Goal: Book appointment/travel/reservation

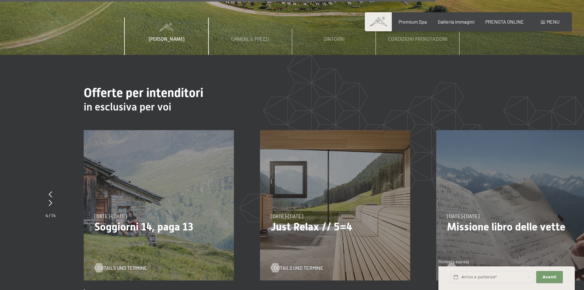
scroll to position [2393, 0]
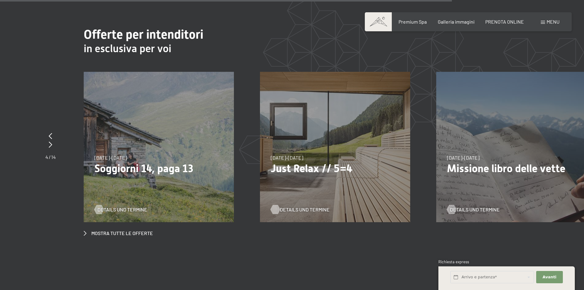
click at [293, 206] on span "Details und Termine" at bounding box center [305, 209] width 50 height 7
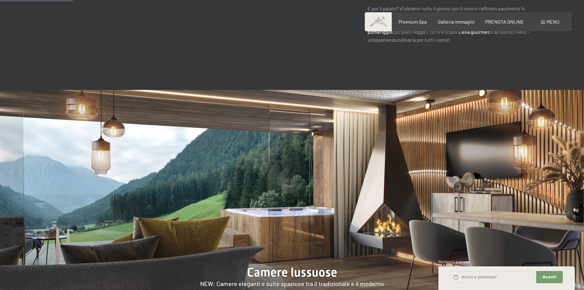
scroll to position [583, 0]
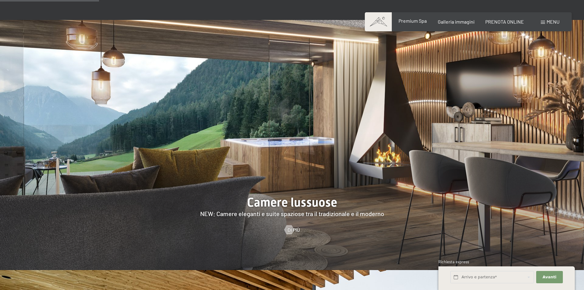
click at [413, 20] on span "Premium Spa" at bounding box center [413, 21] width 28 height 6
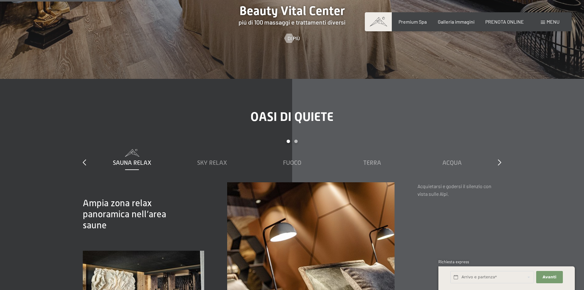
scroll to position [828, 0]
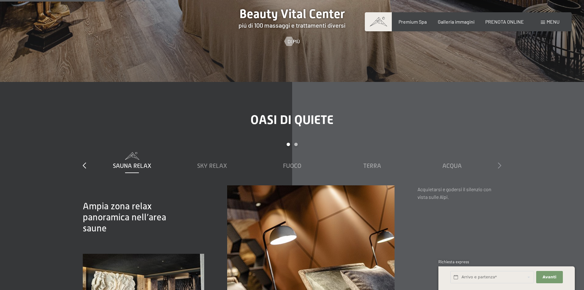
click at [500, 168] on icon at bounding box center [499, 165] width 3 height 6
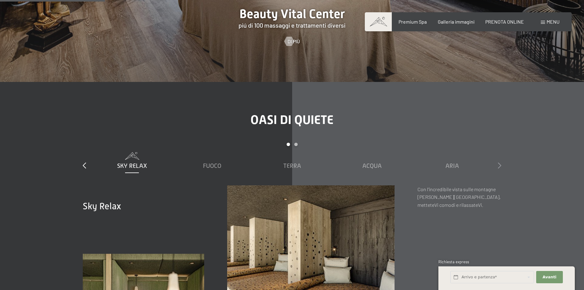
click at [500, 168] on icon at bounding box center [499, 165] width 3 height 6
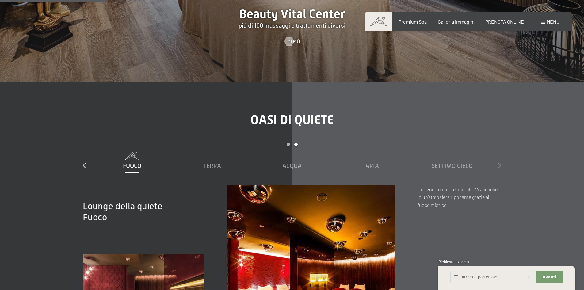
click at [500, 168] on icon at bounding box center [499, 165] width 3 height 6
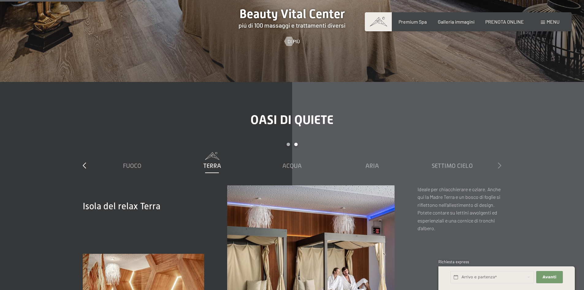
click at [500, 168] on icon at bounding box center [499, 165] width 3 height 6
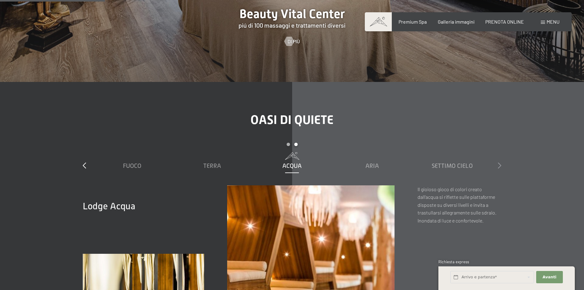
click at [500, 168] on icon at bounding box center [499, 165] width 3 height 6
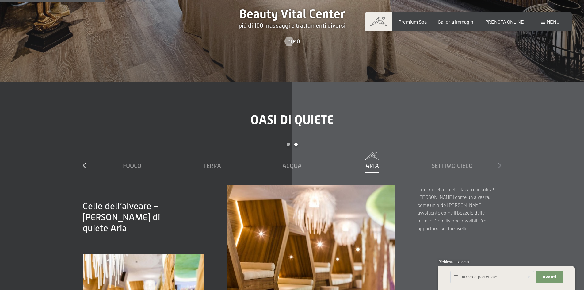
click at [500, 168] on icon at bounding box center [499, 165] width 3 height 6
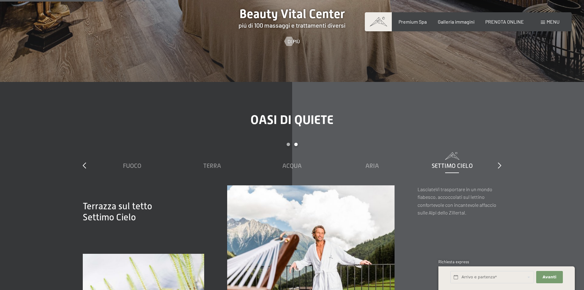
scroll to position [767, 0]
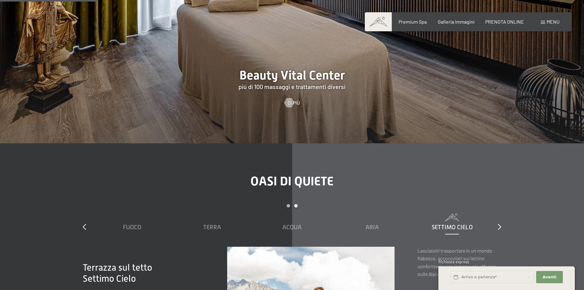
click at [412, 18] on div "Prenotazione Richiesta Premium Spa Galleria immagini PRENOTA ONLINE Menu DE IT …" at bounding box center [468, 21] width 183 height 7
click at [411, 20] on span "Premium Spa" at bounding box center [413, 21] width 28 height 6
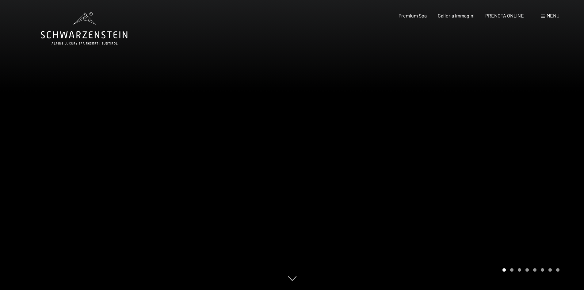
click at [77, 34] on icon at bounding box center [84, 34] width 87 height 7
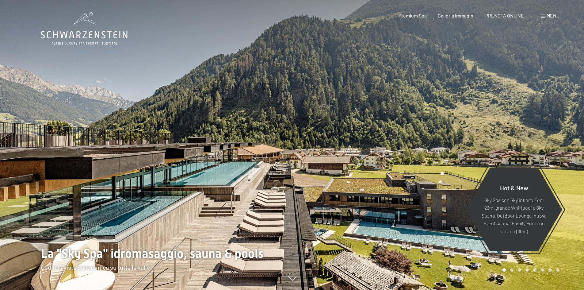
click at [544, 15] on span at bounding box center [543, 16] width 4 height 3
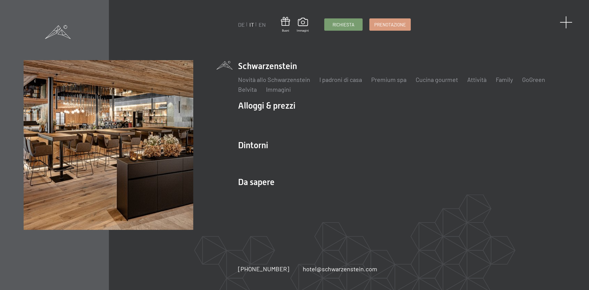
click at [569, 21] on span at bounding box center [566, 22] width 13 height 13
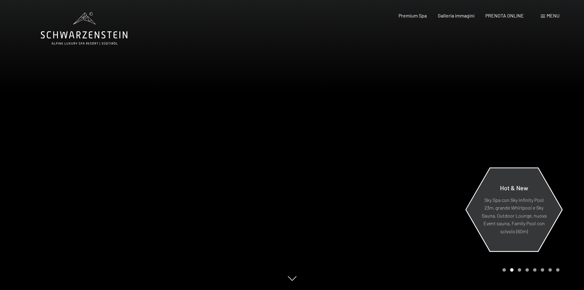
click at [512, 208] on p "Sky Spa con Sky infinity Pool 23m, grande Whirlpool e Sky Sauna, Outdoor Lounge…" at bounding box center [514, 215] width 67 height 39
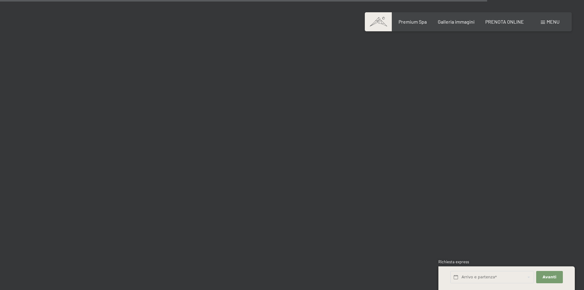
scroll to position [2331, 0]
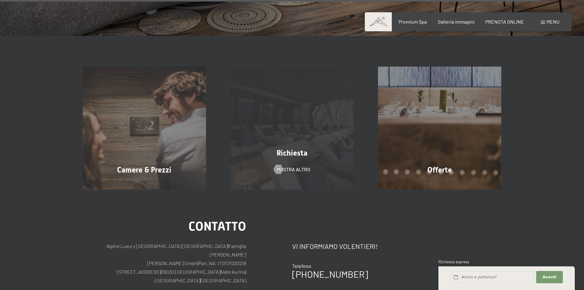
scroll to position [2236, 0]
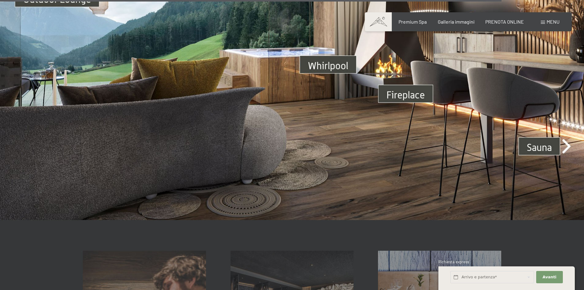
click at [564, 142] on img at bounding box center [292, 55] width 584 height 329
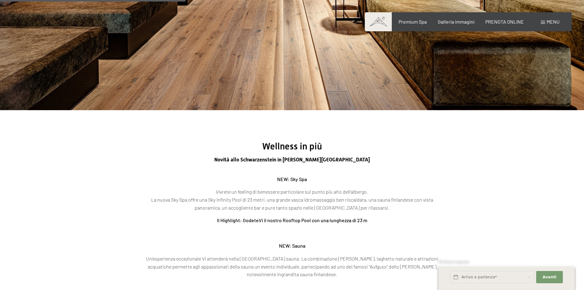
scroll to position [825, 0]
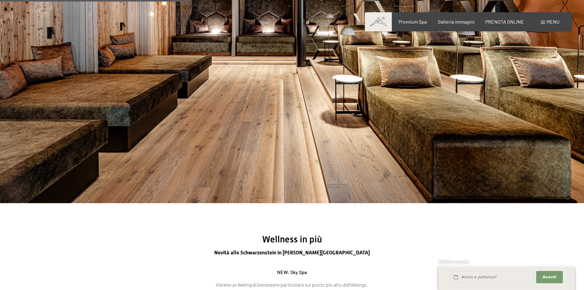
click at [374, 21] on span at bounding box center [378, 21] width 27 height 19
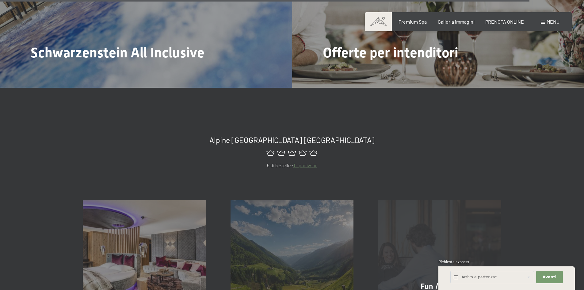
scroll to position [2945, 0]
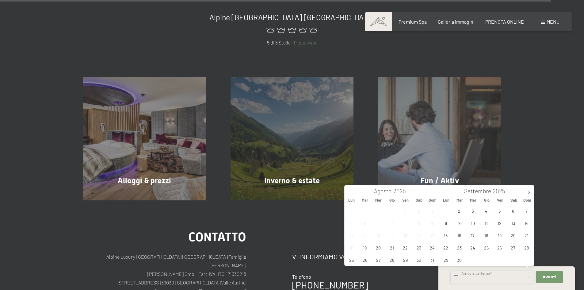
click at [473, 274] on input "text" at bounding box center [493, 277] width 84 height 13
click at [431, 246] on span "24" at bounding box center [433, 247] width 12 height 12
click at [393, 260] on span "28" at bounding box center [392, 260] width 12 height 12
type input "Dom. 24/08/2025 - Gio. 28/08/2025"
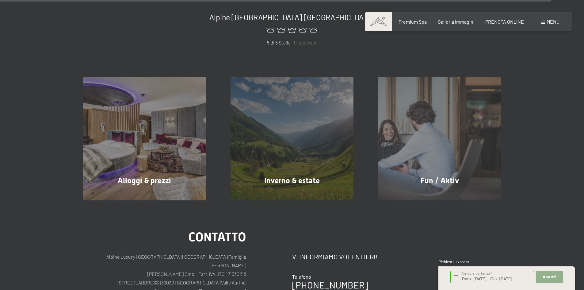
click at [556, 277] on button "Avanti Nascondere i campi dell'indirizzo" at bounding box center [550, 277] width 26 height 13
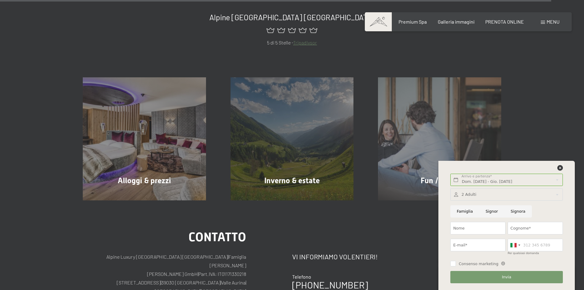
click at [487, 210] on input "Signor" at bounding box center [491, 211] width 25 height 13
radio input "true"
click at [481, 226] on input "Nome" at bounding box center [478, 228] width 55 height 13
type input "edorado"
type input "fasson"
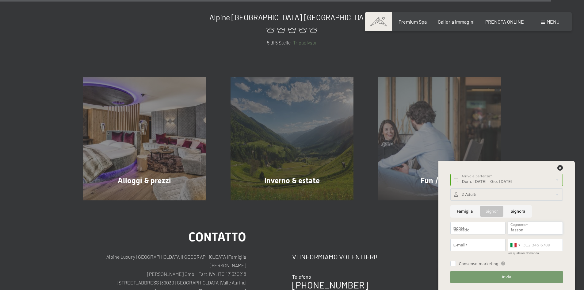
type input "fassonedoardo@gmail.com"
type input "3475997475"
click at [475, 264] on span "Consenso marketing" at bounding box center [479, 264] width 40 height 6
click at [456, 264] on input "Consenso marketing" at bounding box center [454, 264] width 6 height 6
click at [453, 261] on input "Consenso marketing" at bounding box center [454, 264] width 6 height 6
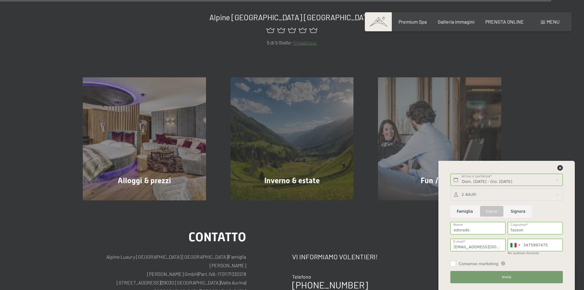
checkbox input "true"
click at [469, 274] on button "Invia" at bounding box center [507, 277] width 112 height 13
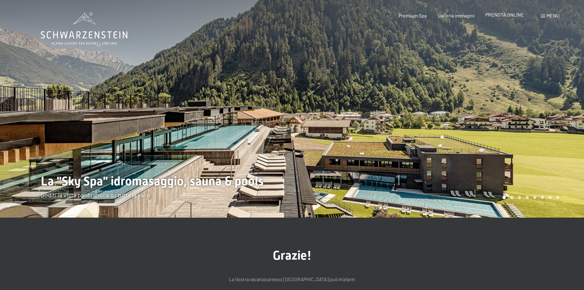
click at [516, 13] on span "PRENOTA ONLINE" at bounding box center [505, 15] width 39 height 6
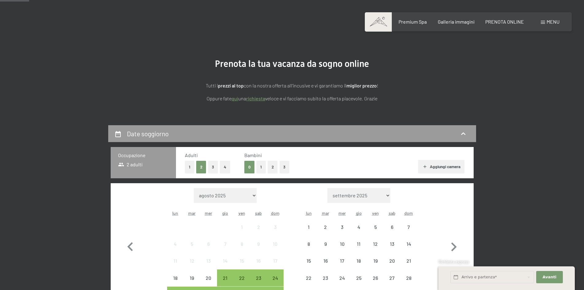
scroll to position [92, 0]
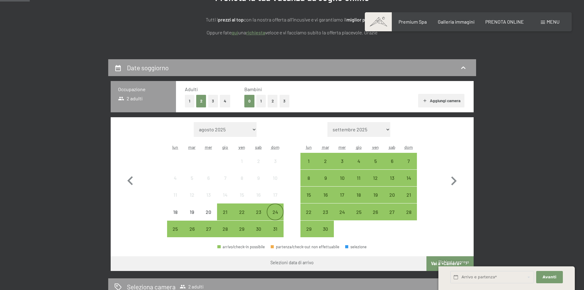
click at [279, 207] on div "24" at bounding box center [274, 211] width 15 height 15
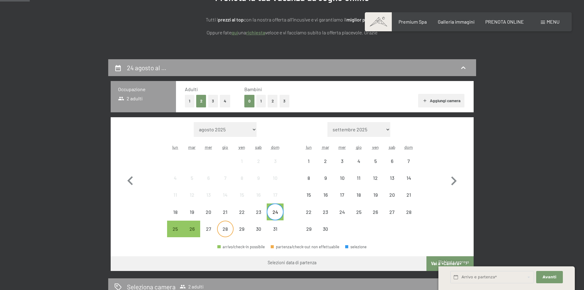
click at [229, 229] on div "28" at bounding box center [225, 233] width 15 height 15
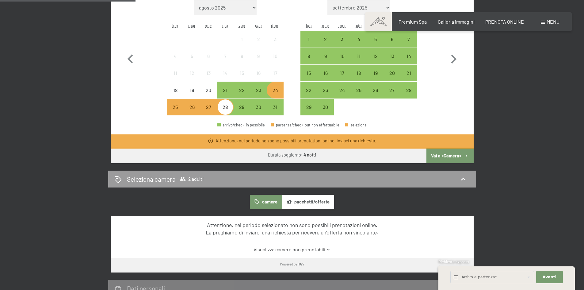
scroll to position [215, 0]
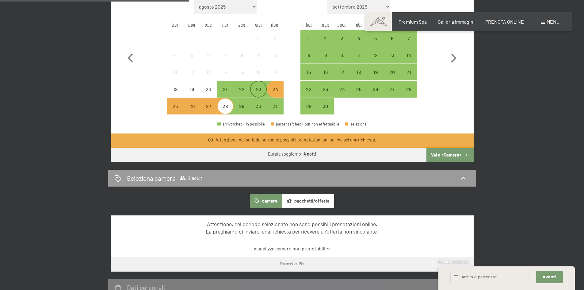
click at [260, 88] on div "23" at bounding box center [258, 94] width 15 height 15
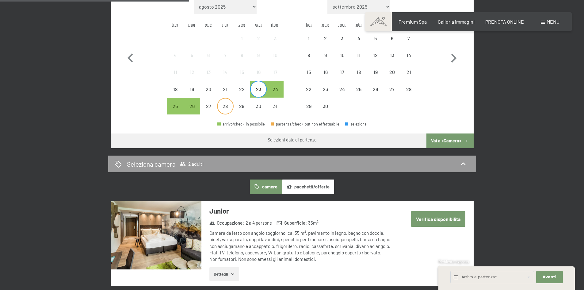
click at [223, 107] on div "28" at bounding box center [225, 111] width 15 height 15
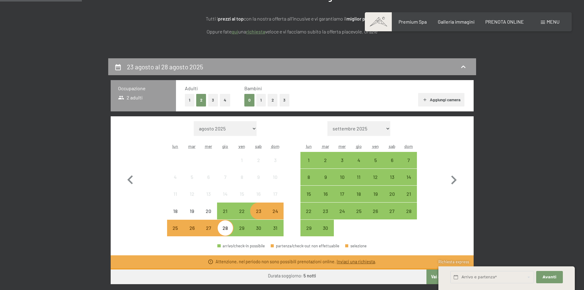
scroll to position [92, 0]
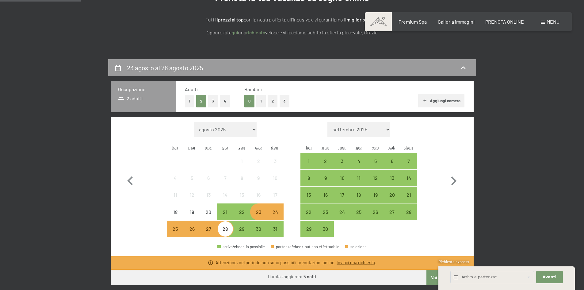
click at [277, 213] on div "24" at bounding box center [274, 217] width 15 height 15
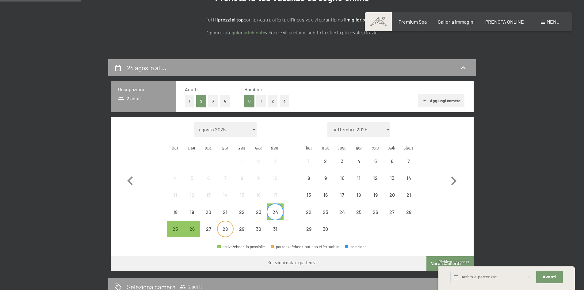
click at [226, 231] on div "28" at bounding box center [225, 233] width 15 height 15
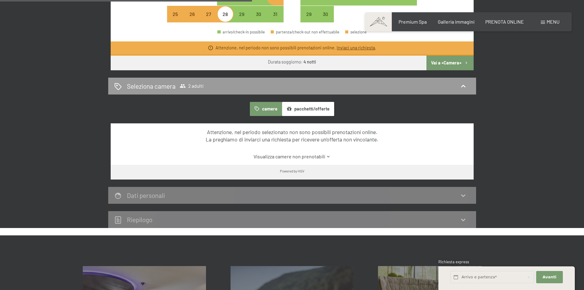
scroll to position [184, 0]
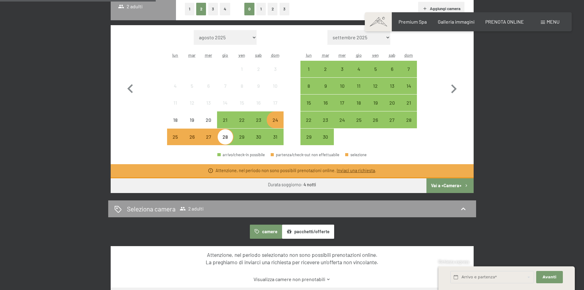
click at [319, 229] on button "pacchetti/offerte" at bounding box center [308, 232] width 52 height 14
click at [266, 233] on button "camere" at bounding box center [266, 232] width 32 height 14
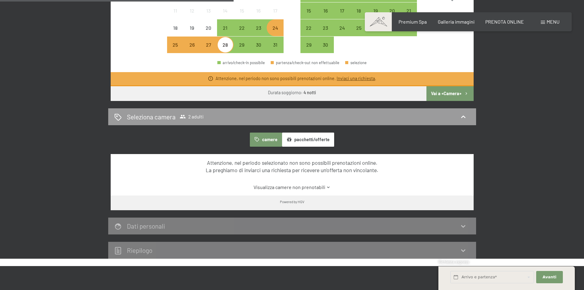
click at [263, 227] on div "Dati personali" at bounding box center [292, 225] width 356 height 9
click at [308, 186] on link "Visualizza camere non prenotabili" at bounding box center [291, 187] width 341 height 7
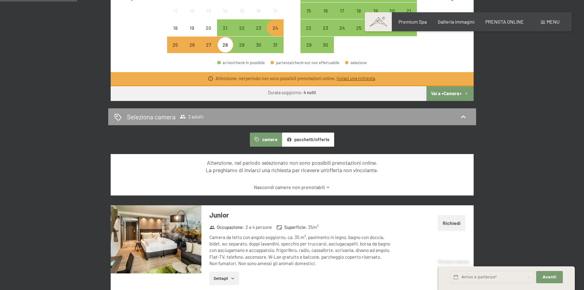
scroll to position [337, 0]
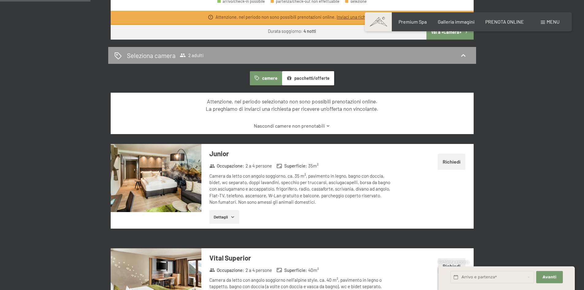
click at [231, 219] on icon "button" at bounding box center [232, 216] width 5 height 5
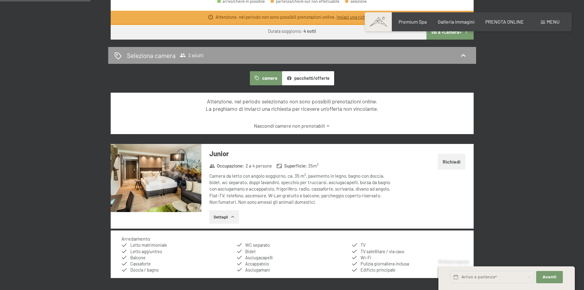
click at [454, 158] on button "Richiedi" at bounding box center [452, 162] width 28 height 16
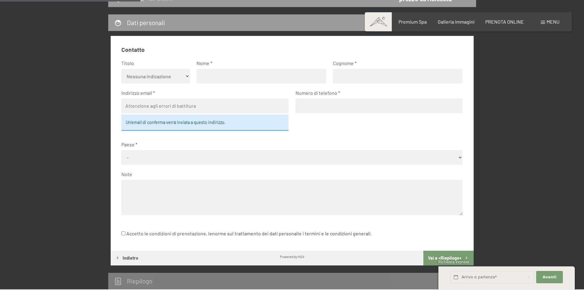
scroll to position [151, 0]
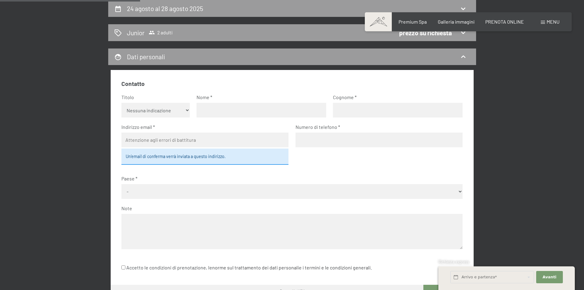
click at [180, 113] on select "Nessuna indicazione Sig.ra Sig." at bounding box center [155, 110] width 68 height 15
select select "m"
click at [121, 103] on select "Nessuna indicazione Sig.ra Sig." at bounding box center [155, 110] width 68 height 15
click at [214, 107] on input "text" at bounding box center [262, 110] width 130 height 15
type input "edorado"
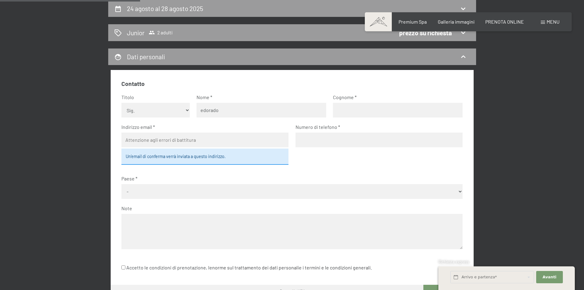
type input "fasson"
type input "fassonedoardo@gmail.com"
type input "3475997475"
select select "ITA"
click at [174, 224] on textarea at bounding box center [291, 231] width 341 height 35
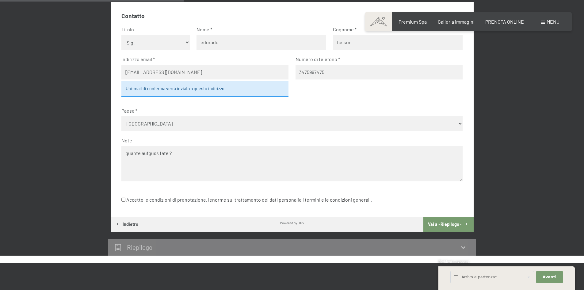
scroll to position [274, 0]
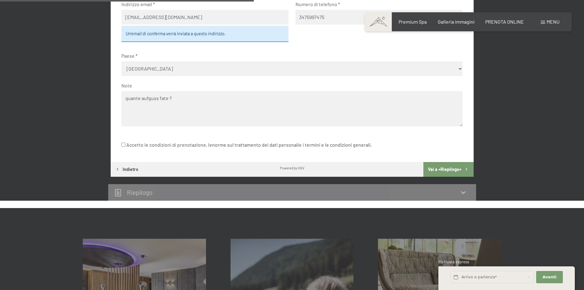
type textarea "quante aufguss fate ?"
drag, startPoint x: 459, startPoint y: 171, endPoint x: 445, endPoint y: 170, distance: 13.9
click at [459, 171] on button "Vai a «Riepilogo»" at bounding box center [449, 169] width 50 height 15
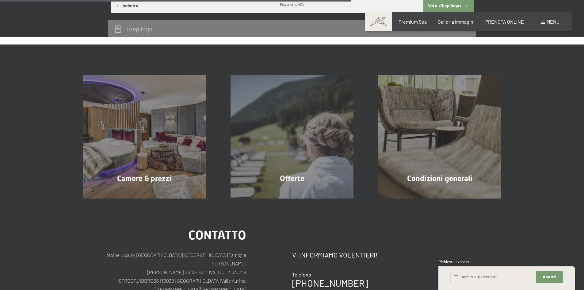
scroll to position [366, 0]
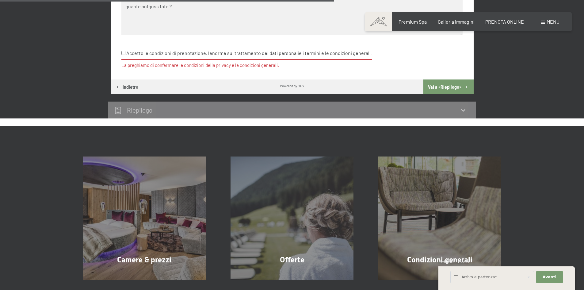
click at [151, 107] on h2 "Riepilogo" at bounding box center [139, 110] width 25 height 8
click at [458, 113] on div "Riepilogo" at bounding box center [292, 110] width 356 height 9
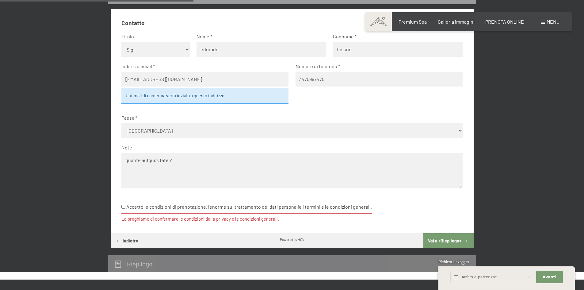
scroll to position [120, 0]
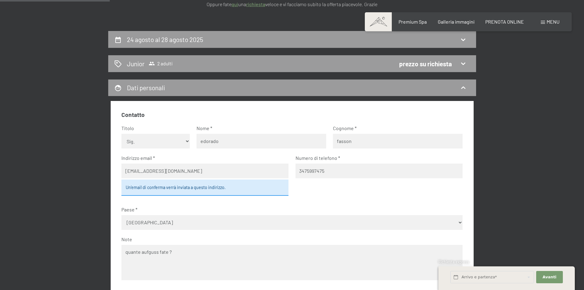
click at [132, 140] on select "Nessuna indicazione Sig.ra Sig." at bounding box center [155, 141] width 68 height 15
click at [121, 134] on select "Nessuna indicazione Sig.ra Sig." at bounding box center [155, 141] width 68 height 15
click at [163, 188] on div "Un’email di conferma verrà inviata a questo indirizzo." at bounding box center [204, 187] width 167 height 16
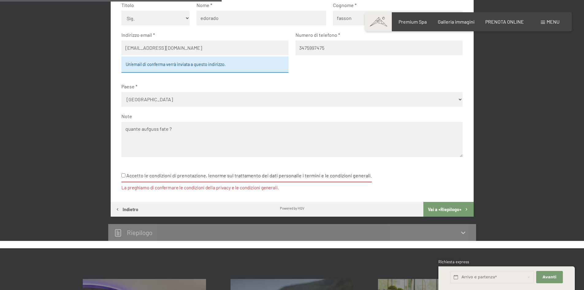
scroll to position [243, 0]
click at [125, 176] on input "Accetto le condizioni di prenotazione, le norme sul trattamento dei dati person…" at bounding box center [123, 176] width 4 height 4
checkbox input "true"
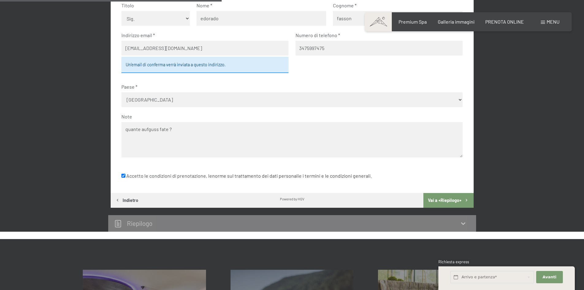
click at [451, 196] on button "Vai a «Riepilogo»" at bounding box center [449, 200] width 50 height 15
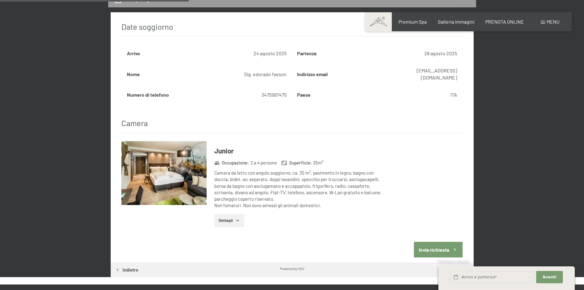
scroll to position [243, 0]
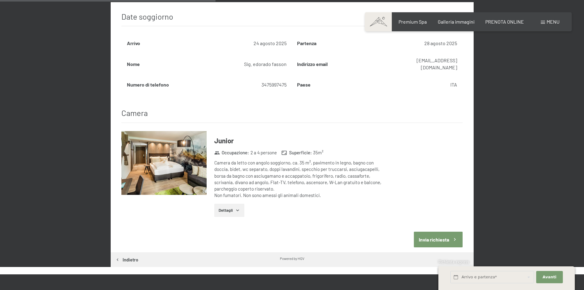
click at [223, 204] on button "Dettagli" at bounding box center [229, 210] width 30 height 13
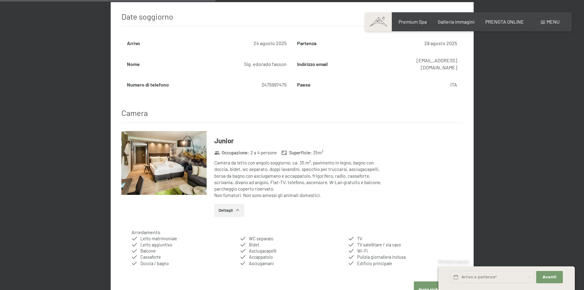
click at [223, 204] on button "Dettagli" at bounding box center [229, 210] width 30 height 13
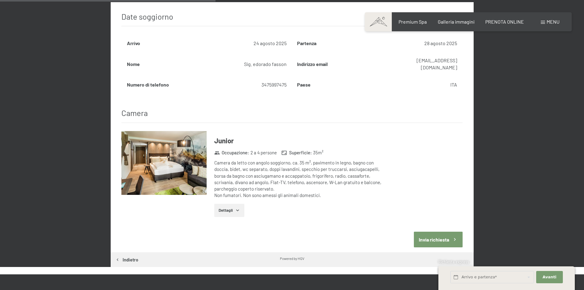
click at [448, 232] on button "Invia richiesta" at bounding box center [438, 240] width 49 height 16
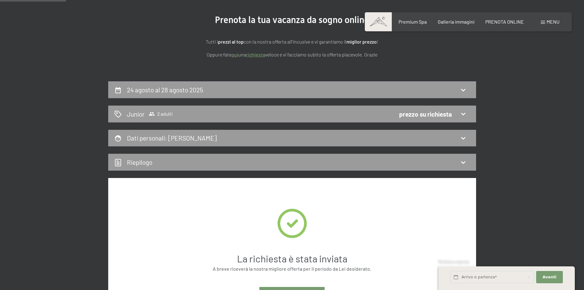
scroll to position [59, 0]
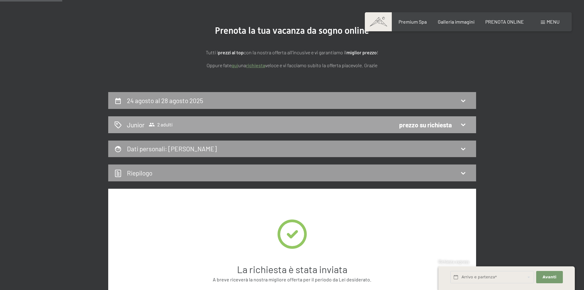
click at [433, 124] on div "prezzo su richiesta" at bounding box center [425, 124] width 53 height 9
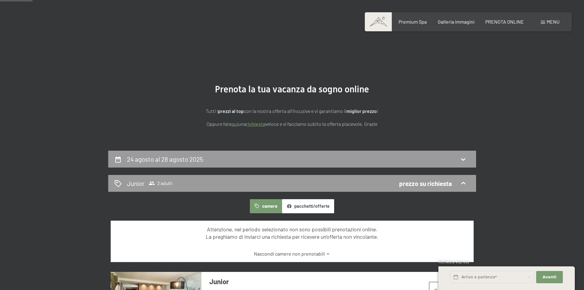
scroll to position [0, 0]
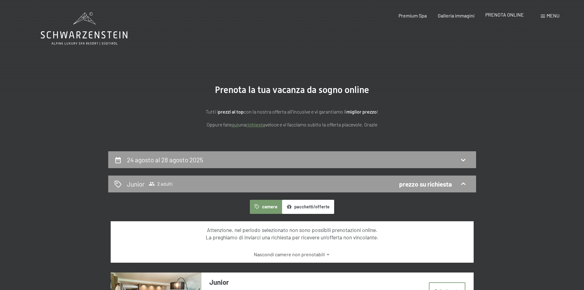
click at [513, 13] on span "PRENOTA ONLINE" at bounding box center [505, 15] width 39 height 6
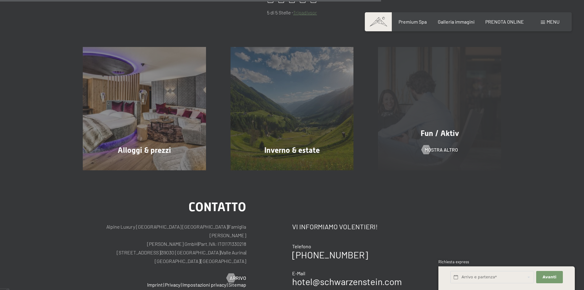
scroll to position [429, 0]
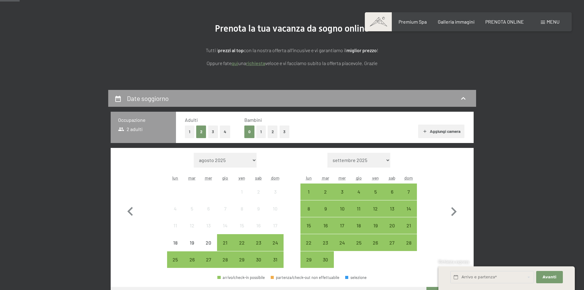
scroll to position [153, 0]
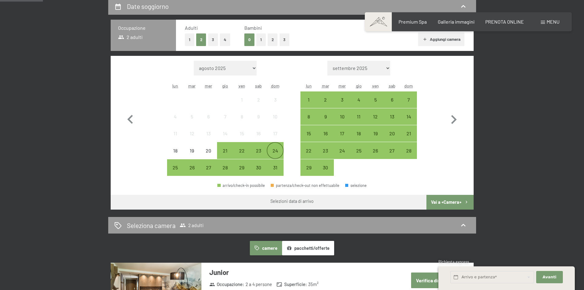
click at [274, 146] on div "24" at bounding box center [274, 150] width 15 height 15
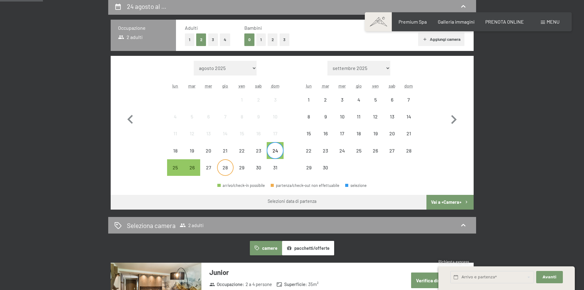
click at [222, 165] on div "28" at bounding box center [225, 172] width 15 height 15
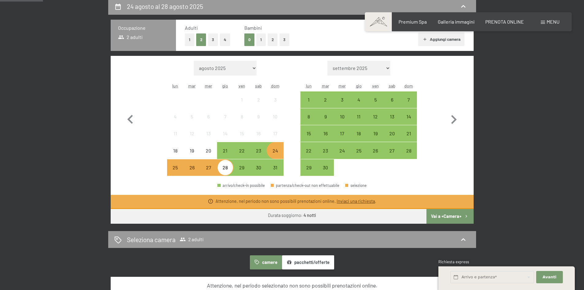
click at [456, 219] on button "Vai a «Camera»" at bounding box center [450, 216] width 47 height 15
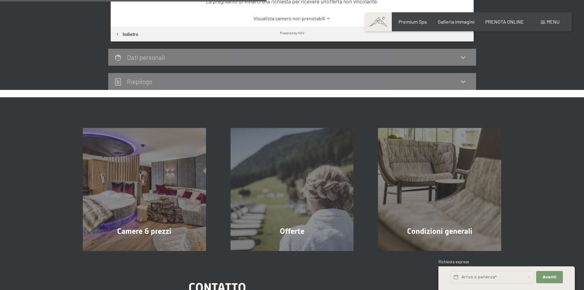
scroll to position [21, 0]
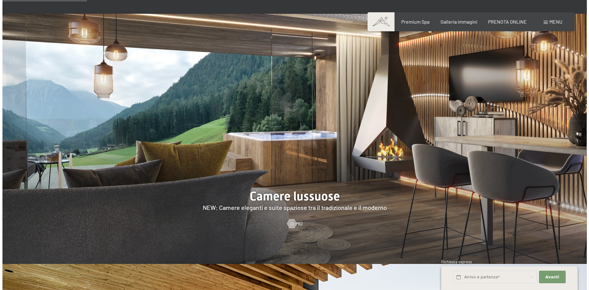
scroll to position [451, 0]
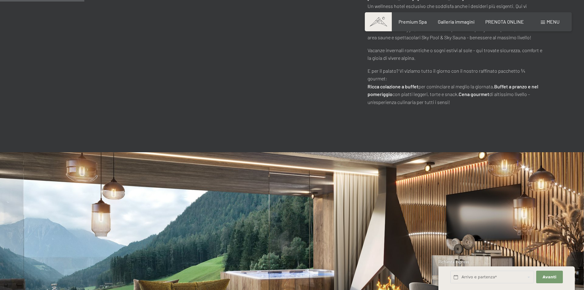
click at [559, 20] on span "Menu" at bounding box center [553, 22] width 13 height 6
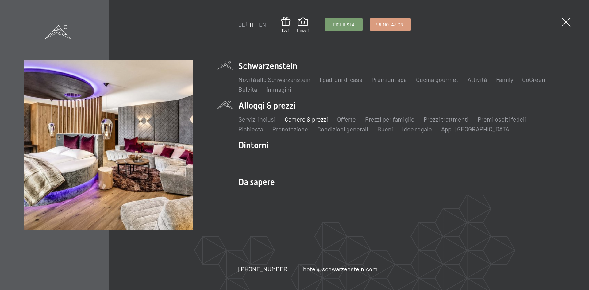
click at [304, 117] on link "Camere & prezzi" at bounding box center [305, 118] width 43 height 7
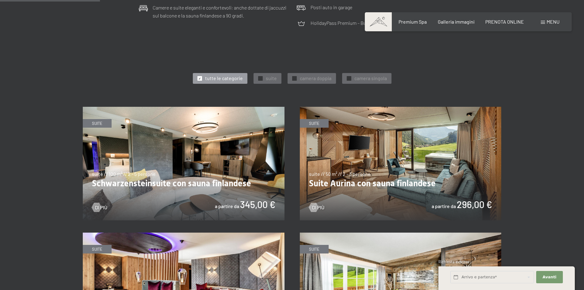
scroll to position [337, 0]
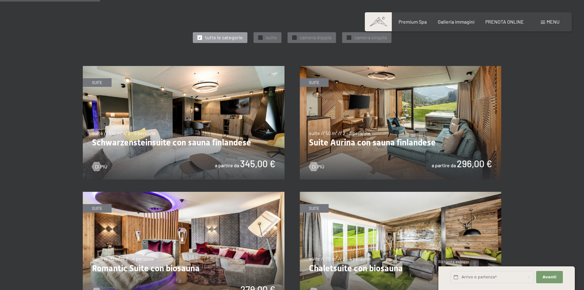
click at [190, 126] on img at bounding box center [184, 122] width 202 height 113
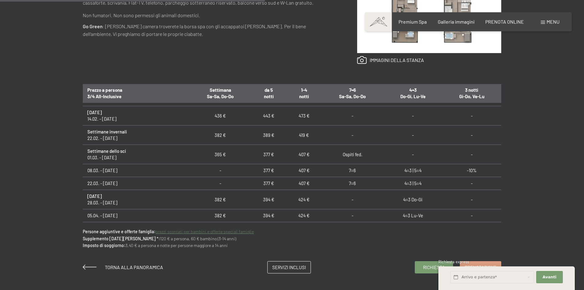
scroll to position [399, 0]
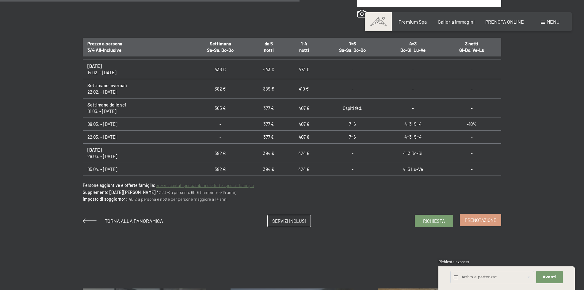
click at [466, 220] on span "Prenotazione" at bounding box center [481, 220] width 32 height 6
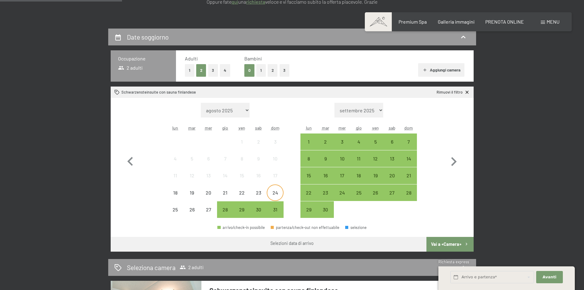
click at [279, 191] on div "24" at bounding box center [274, 197] width 15 height 15
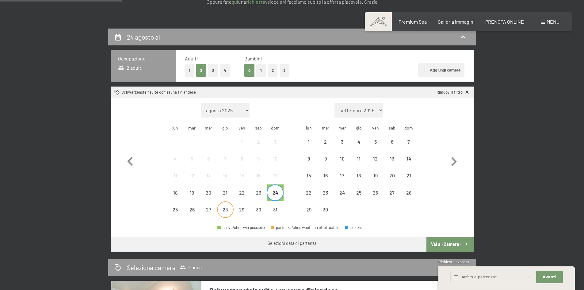
click at [223, 204] on div "28" at bounding box center [225, 209] width 15 height 15
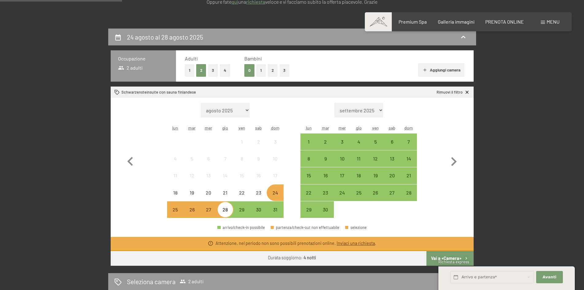
click at [279, 198] on div "24" at bounding box center [274, 197] width 15 height 15
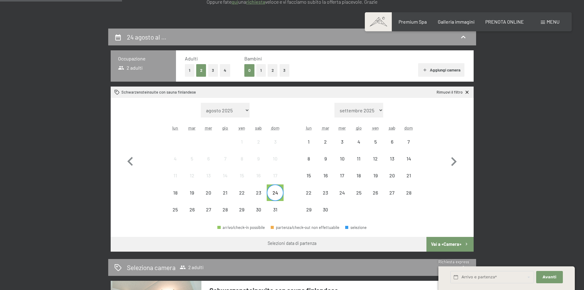
click at [217, 210] on div "28" at bounding box center [225, 209] width 17 height 17
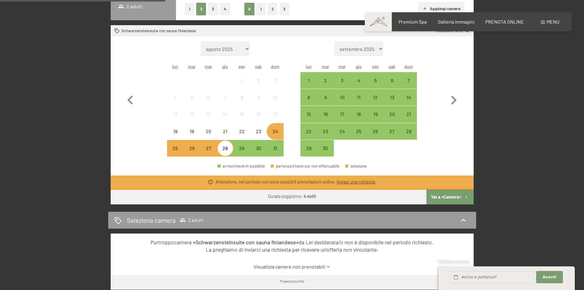
click at [444, 195] on button "Vai a «Camera»" at bounding box center [450, 197] width 47 height 15
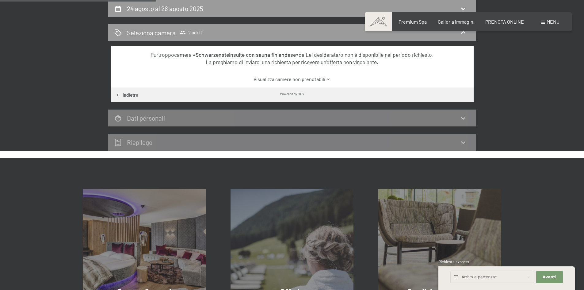
scroll to position [89, 0]
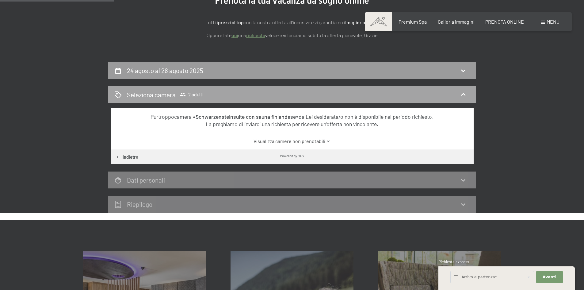
click at [460, 95] on div "Seleziona camera 2 adulti" at bounding box center [292, 94] width 356 height 9
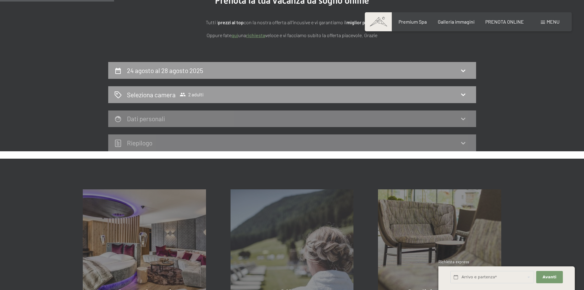
click at [254, 122] on div "Dati personali" at bounding box center [292, 118] width 356 height 9
click at [172, 150] on div "Riepilogo" at bounding box center [292, 142] width 368 height 17
click at [117, 140] on icon at bounding box center [118, 143] width 6 height 7
click at [151, 92] on h2 "Seleziona camera" at bounding box center [151, 94] width 49 height 9
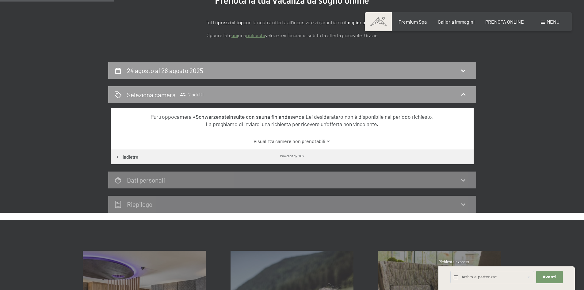
click at [312, 141] on link "Visualizza camere non prenotabili" at bounding box center [291, 141] width 341 height 7
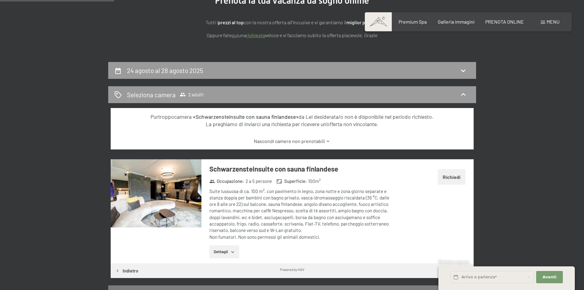
click at [236, 252] on button "Dettagli" at bounding box center [225, 251] width 30 height 13
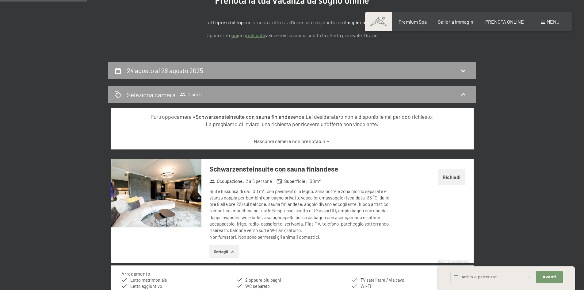
scroll to position [151, 0]
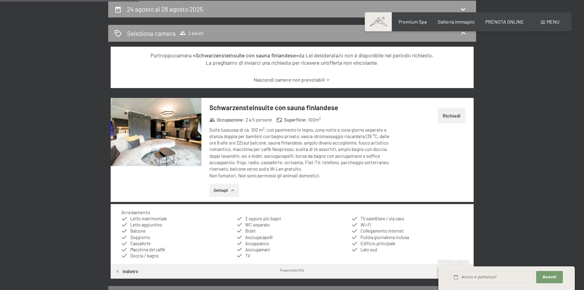
click at [229, 190] on button "Dettagli" at bounding box center [225, 190] width 30 height 13
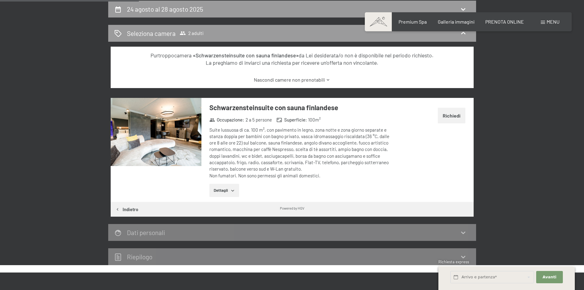
click at [4, 119] on div "24 agosto al 28 agosto 2025 Seleziona camera 2 adulti Purtroppo camera «Schwarz…" at bounding box center [292, 133] width 584 height 264
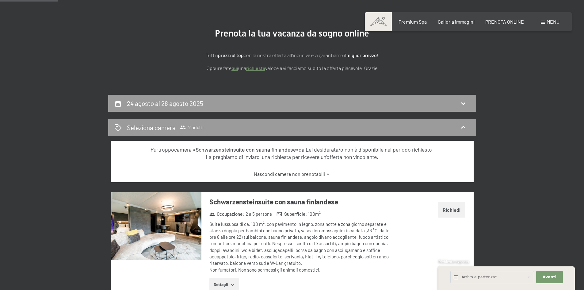
scroll to position [0, 0]
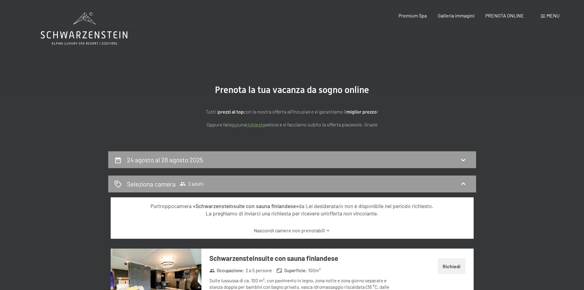
click at [115, 33] on icon at bounding box center [84, 28] width 87 height 33
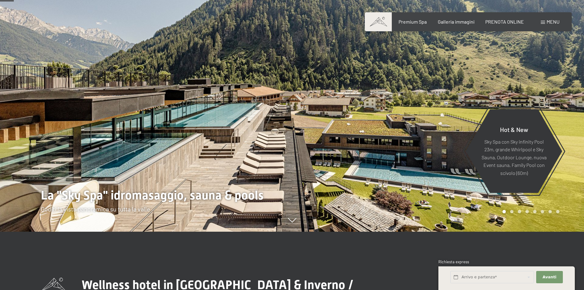
scroll to position [92, 0]
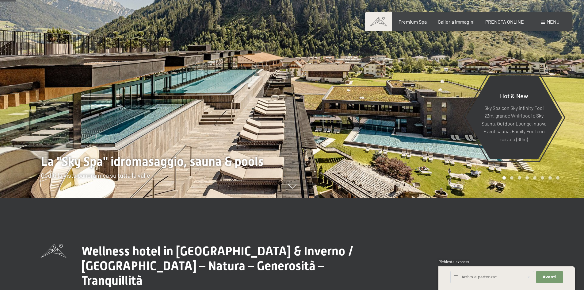
click at [297, 189] on div at bounding box center [438, 53] width 292 height 290
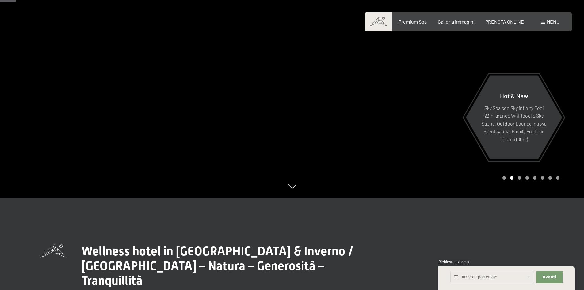
click at [293, 187] on div at bounding box center [438, 53] width 292 height 290
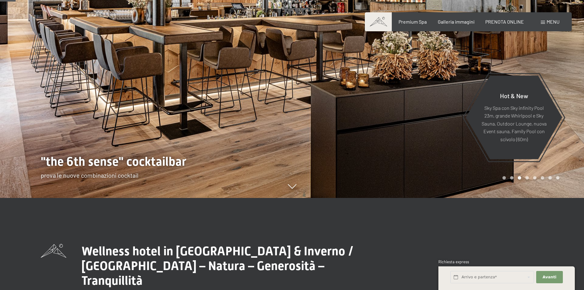
click at [291, 193] on div at bounding box center [146, 53] width 292 height 290
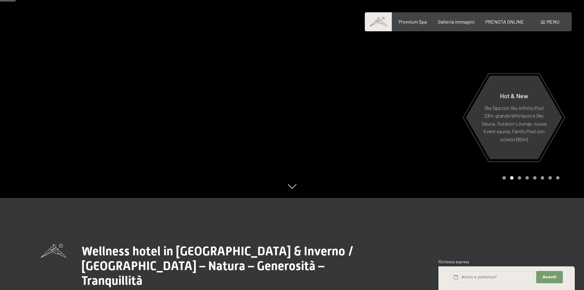
click at [290, 187] on icon at bounding box center [292, 186] width 9 height 5
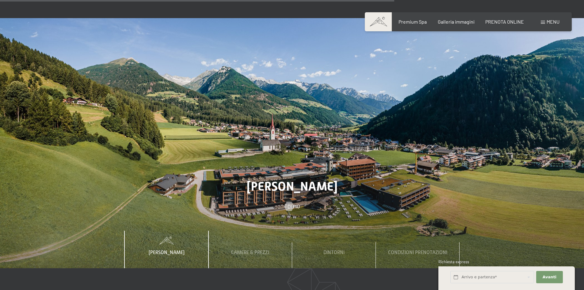
scroll to position [2209, 0]
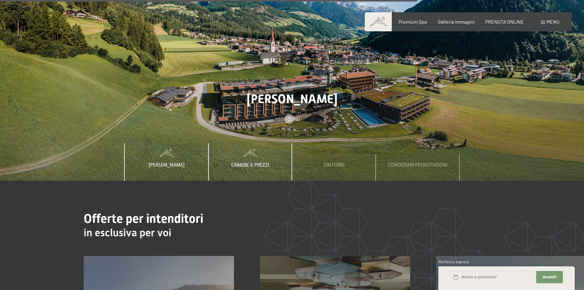
click at [255, 162] on span "Camere & Prezzi" at bounding box center [250, 165] width 38 height 6
